Goal: Find specific page/section

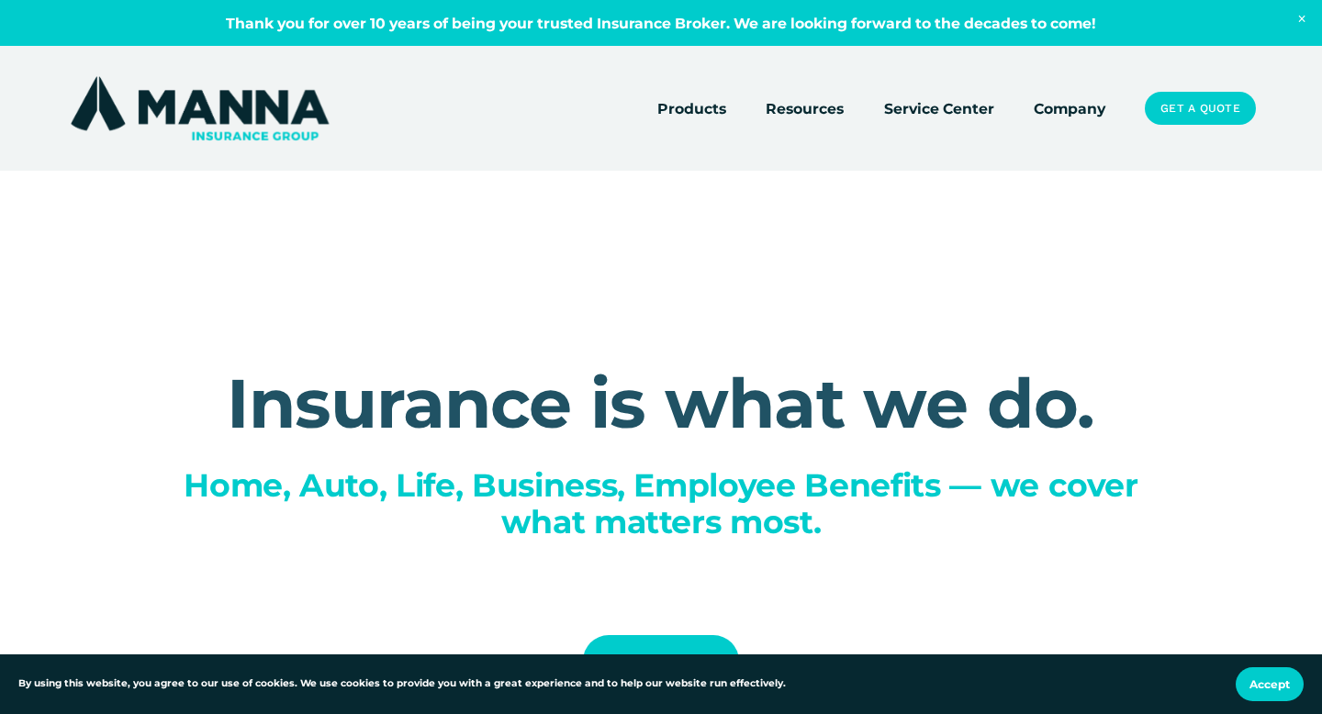
click at [1067, 108] on link "Company" at bounding box center [1070, 108] width 72 height 26
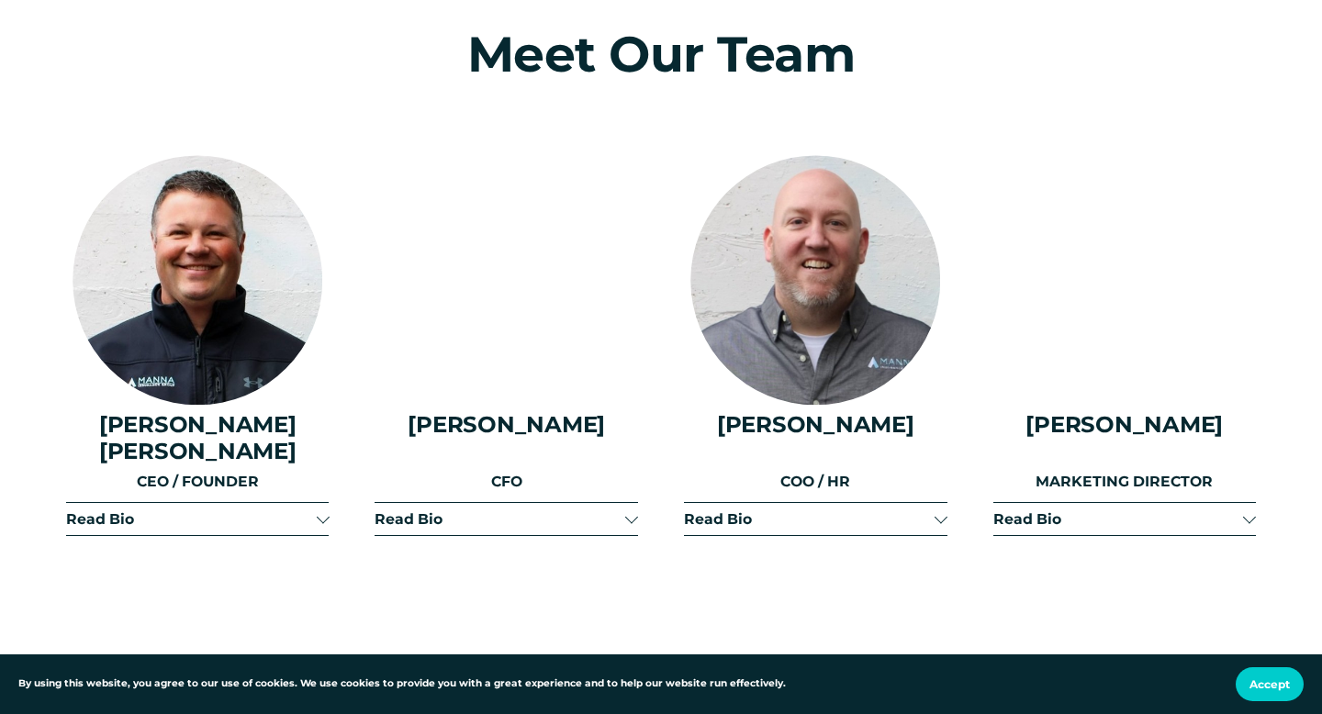
scroll to position [2119, 0]
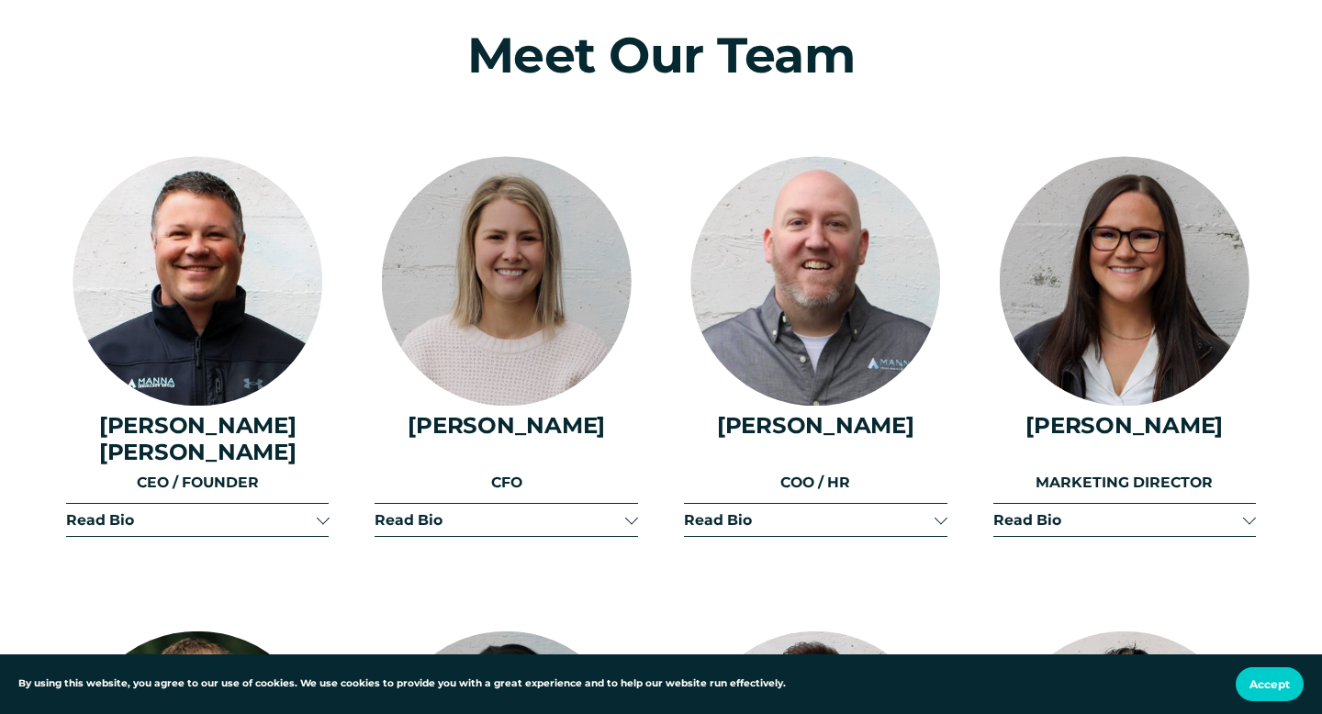
click at [215, 511] on span "Read Bio" at bounding box center [191, 519] width 250 height 17
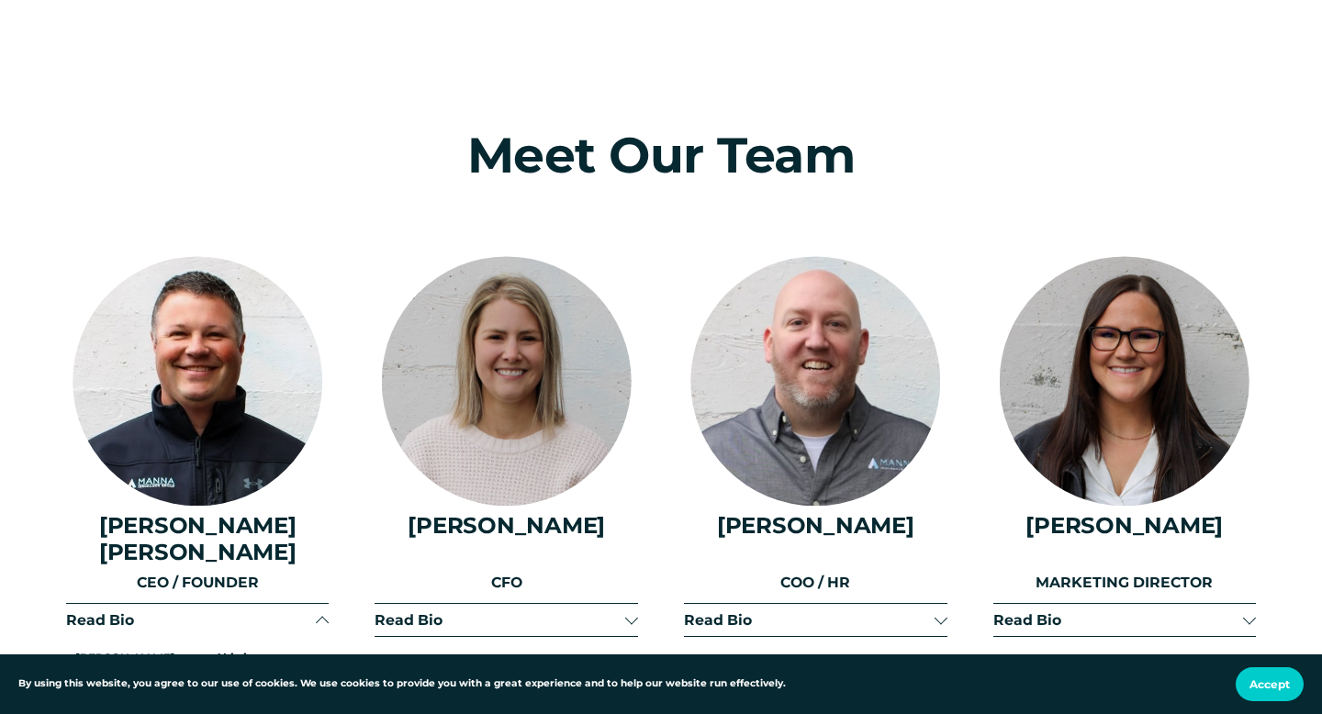
scroll to position [2027, 0]
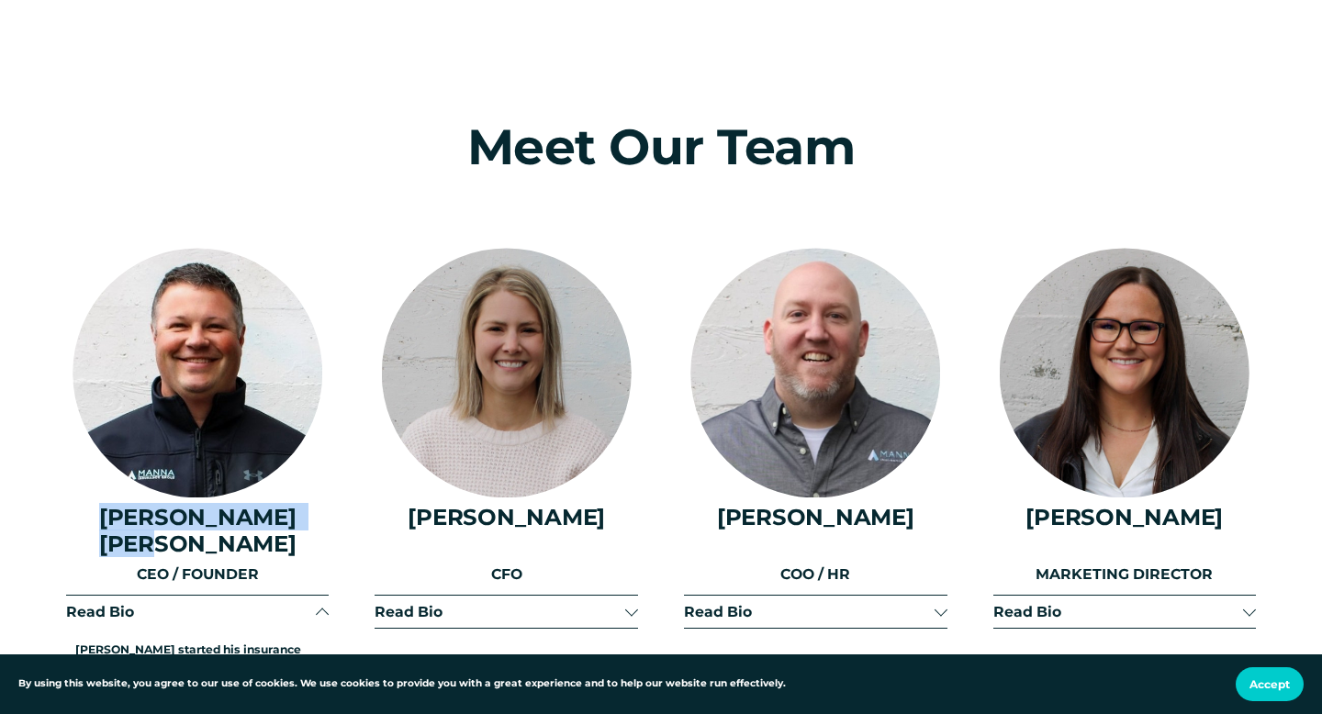
drag, startPoint x: 317, startPoint y: 509, endPoint x: 84, endPoint y: 519, distance: 233.4
click at [84, 519] on h4 "Daniel Vander Kooi" at bounding box center [197, 530] width 263 height 52
copy h4 "Daniel Vander Kooi"
